Goal: Find specific page/section: Find specific page/section

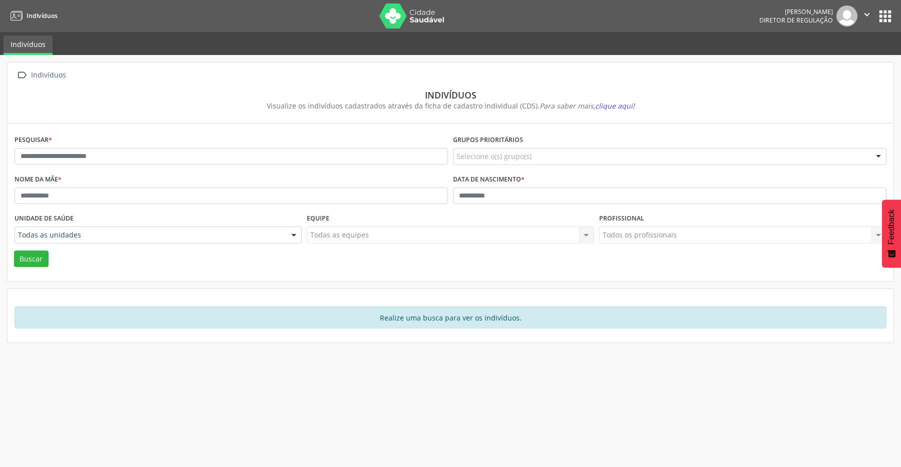
click at [886, 13] on button "apps" at bounding box center [885, 17] width 18 height 18
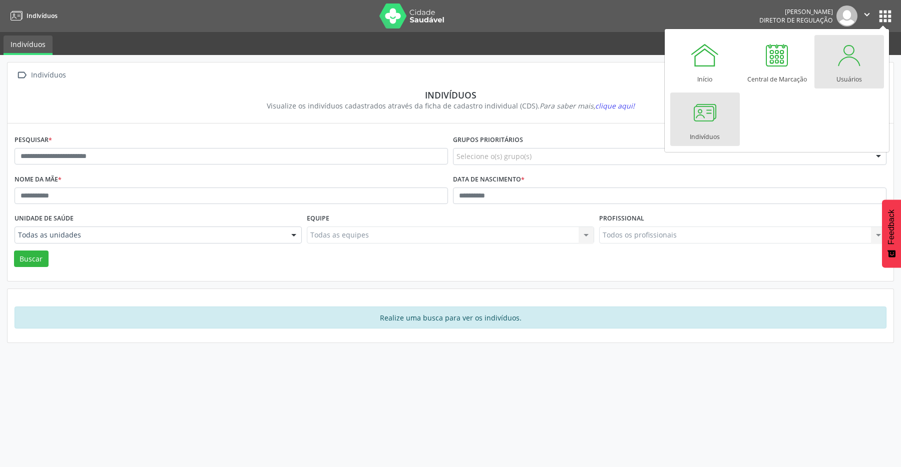
click at [853, 54] on div at bounding box center [849, 55] width 30 height 30
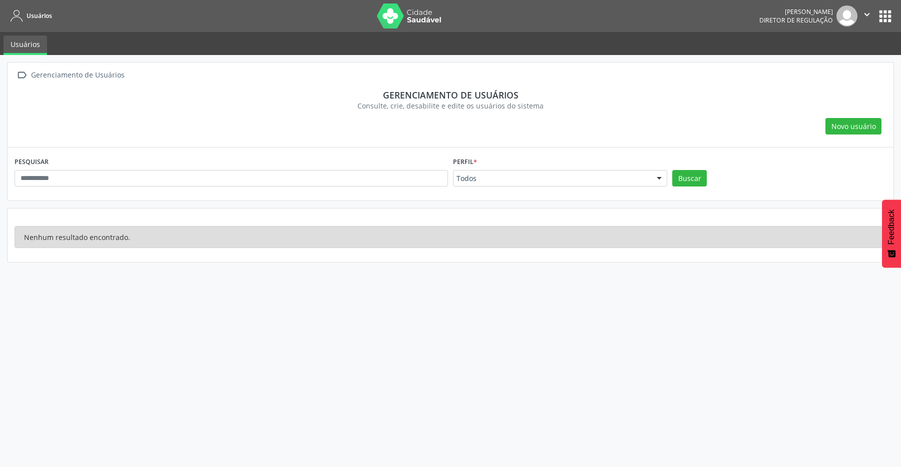
click at [885, 15] on button "apps" at bounding box center [885, 17] width 18 height 18
click at [885, 10] on button "apps" at bounding box center [885, 17] width 18 height 18
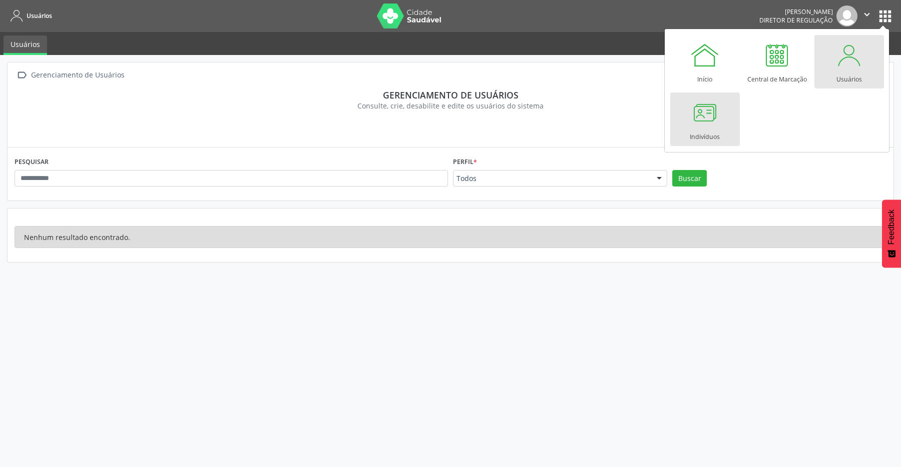
click at [704, 113] on div at bounding box center [704, 113] width 30 height 30
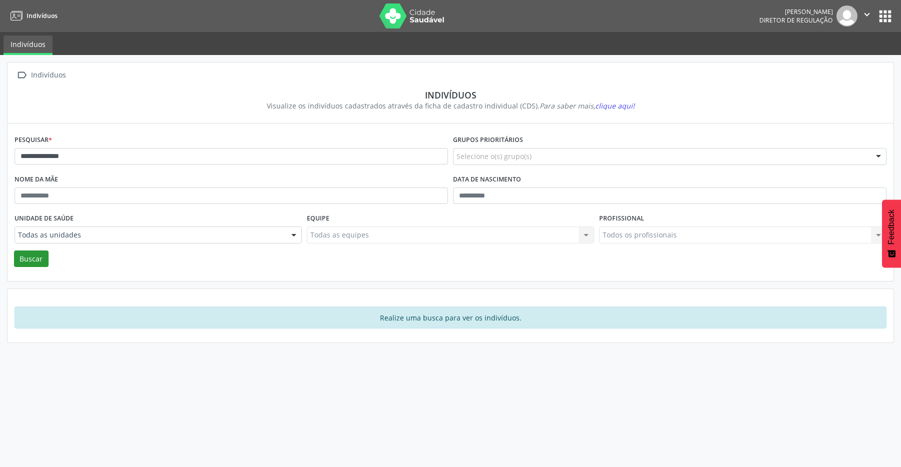
type input "**********"
click at [35, 255] on button "Buscar" at bounding box center [31, 259] width 35 height 17
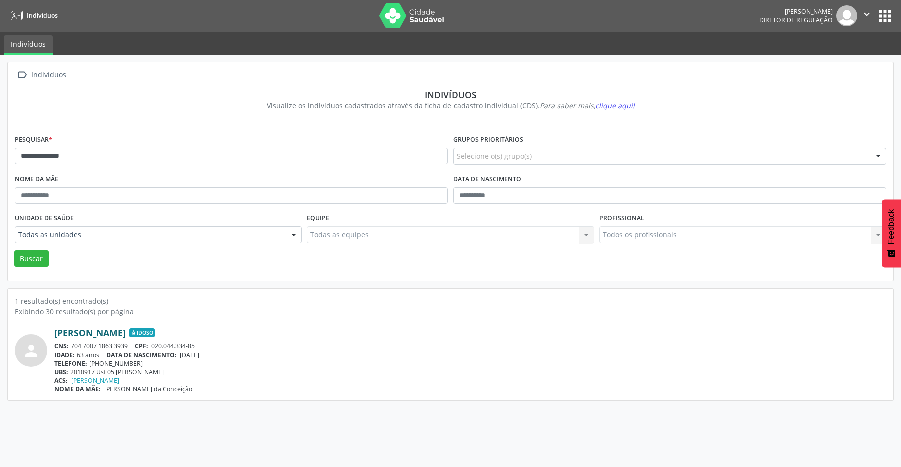
click at [126, 330] on link "Cicero Americo dos Santos" at bounding box center [90, 333] width 72 height 11
